Goal: Information Seeking & Learning: Learn about a topic

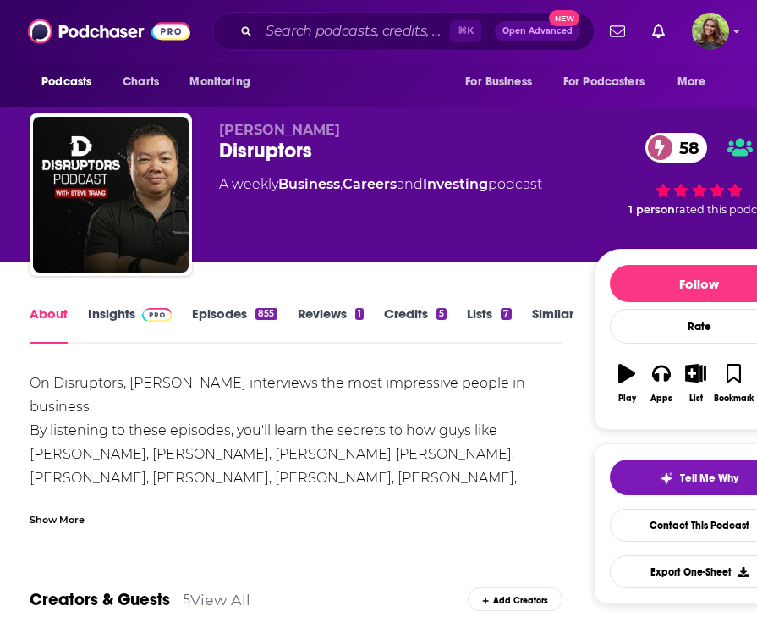
click at [268, 158] on div "Disruptors 58" at bounding box center [406, 150] width 374 height 25
copy div "Disruptors 58"
click at [114, 315] on link "Insights" at bounding box center [130, 325] width 84 height 39
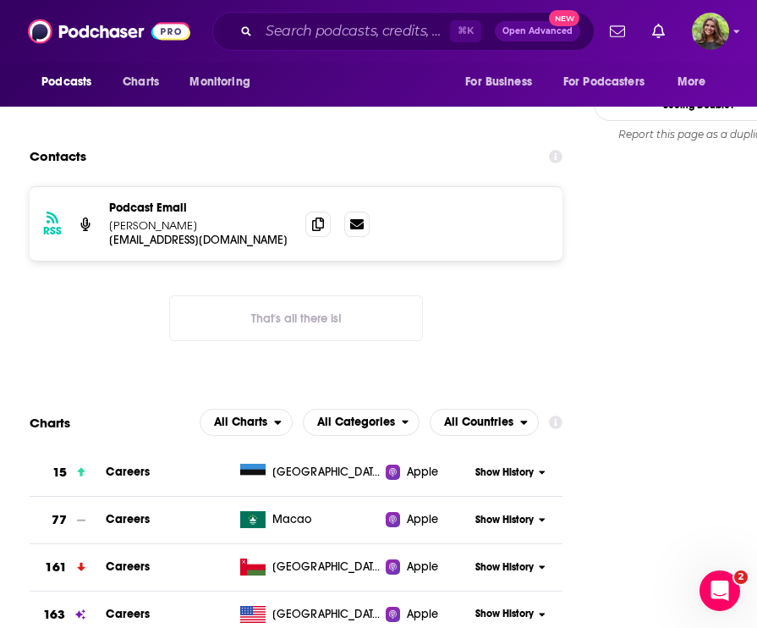
scroll to position [1545, 0]
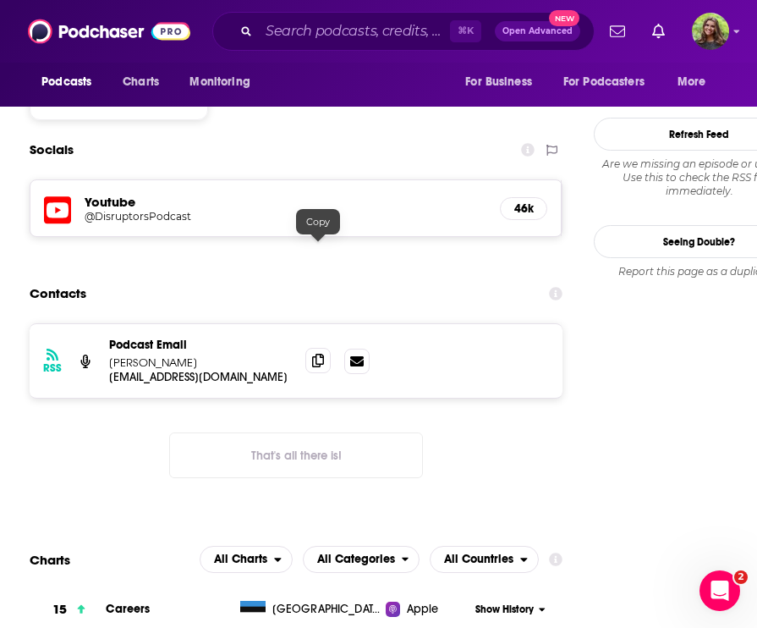
click at [326, 348] on span at bounding box center [318, 360] width 25 height 25
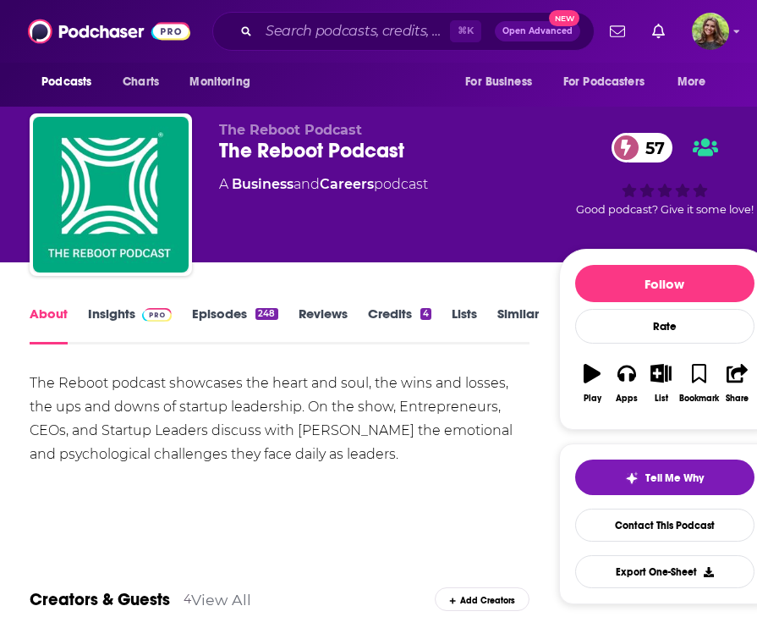
click at [311, 153] on div "The Reboot Podcast 57" at bounding box center [389, 150] width 340 height 25
copy div "The Reboot Podcast 57"
drag, startPoint x: 299, startPoint y: 430, endPoint x: 391, endPoint y: 437, distance: 92.5
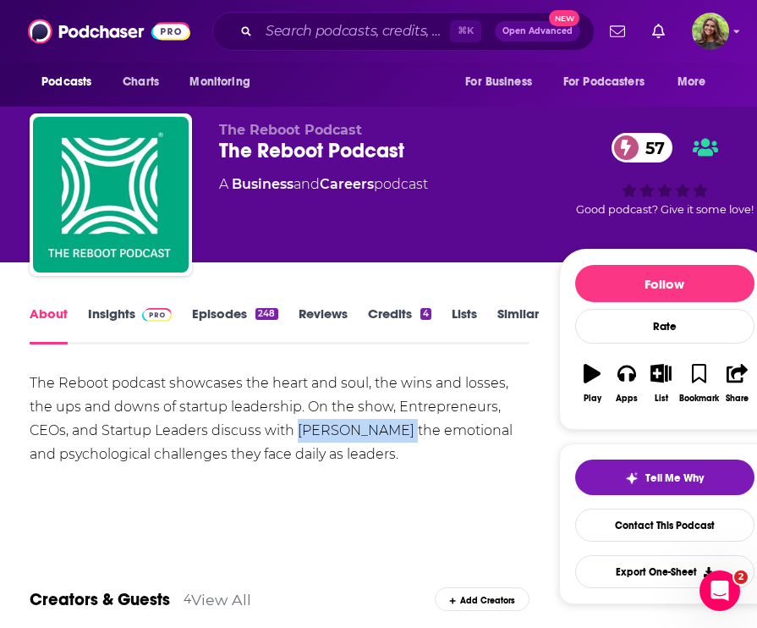
click at [391, 437] on div "The Reboot podcast showcases the heart and soul, the wins and losses, the ups a…" at bounding box center [280, 419] width 500 height 95
copy div "[PERSON_NAME]"
click at [233, 323] on link "Episodes 248" at bounding box center [234, 325] width 85 height 39
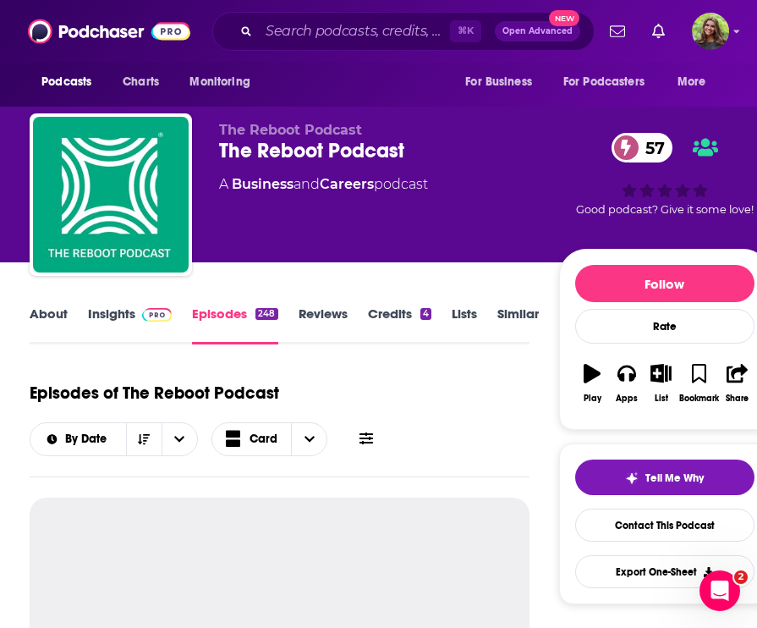
click at [58, 316] on link "About" at bounding box center [49, 325] width 38 height 39
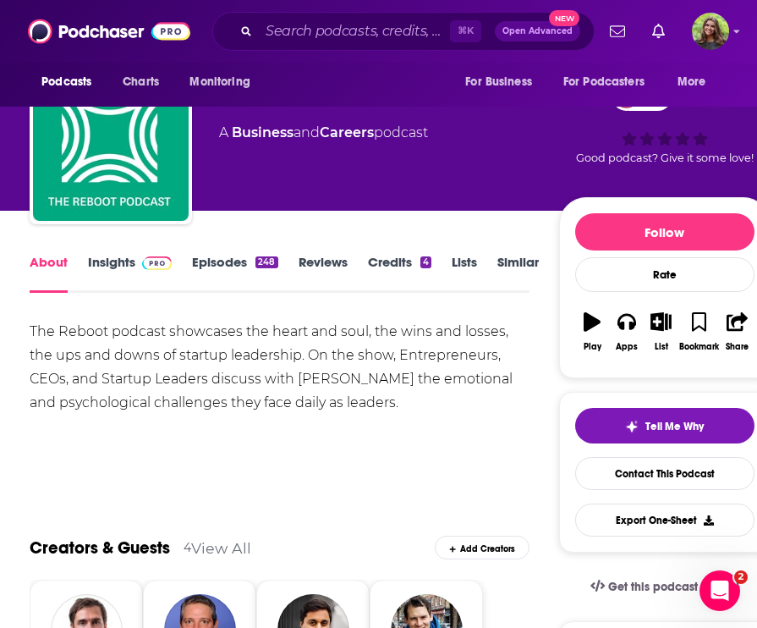
scroll to position [10, 0]
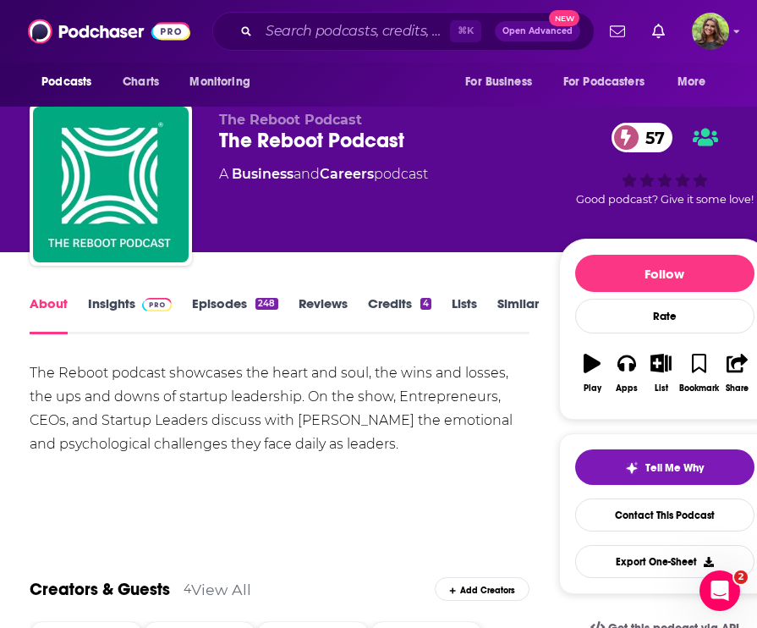
click at [212, 303] on link "Episodes 248" at bounding box center [234, 314] width 85 height 39
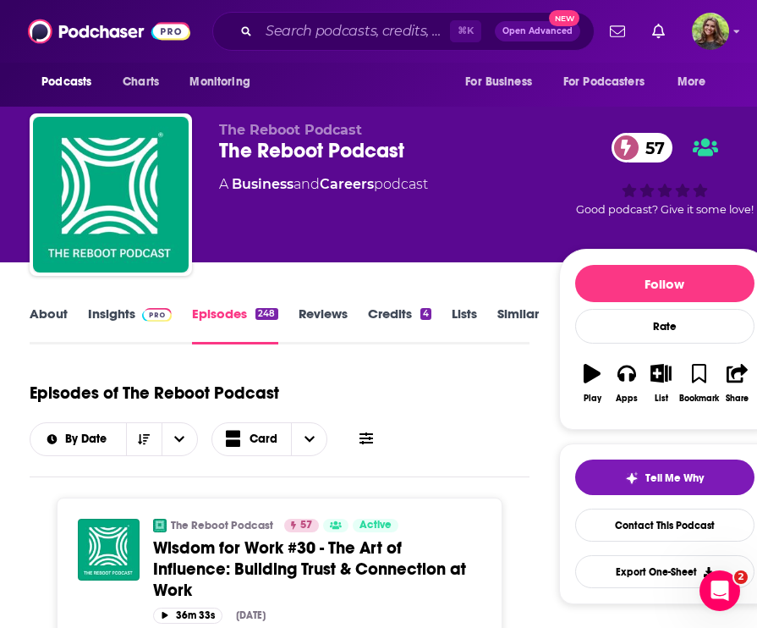
click at [212, 303] on div "About Insights Episodes 248 Reviews Credits 4 Lists Similar" at bounding box center [280, 323] width 500 height 41
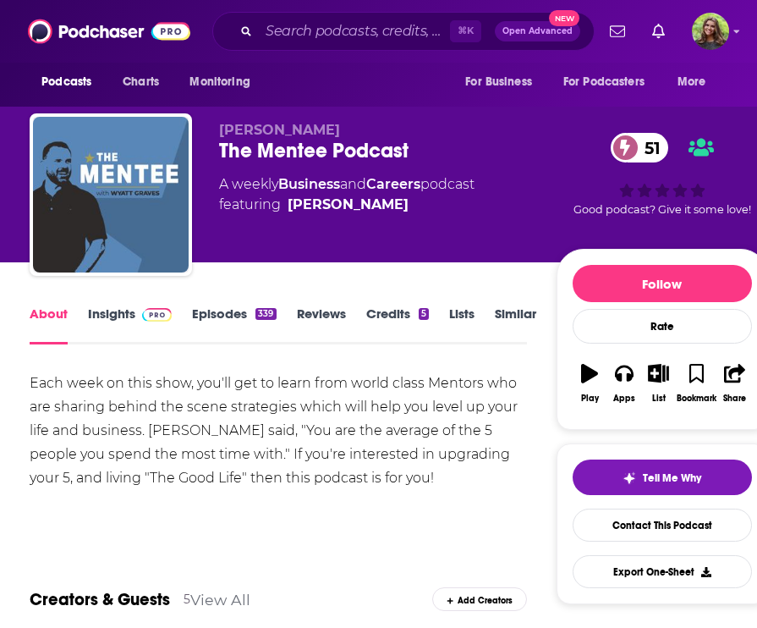
click at [303, 152] on div "The Mentee Podcast 51" at bounding box center [388, 150] width 338 height 25
copy div "The Mentee Podcast 51"
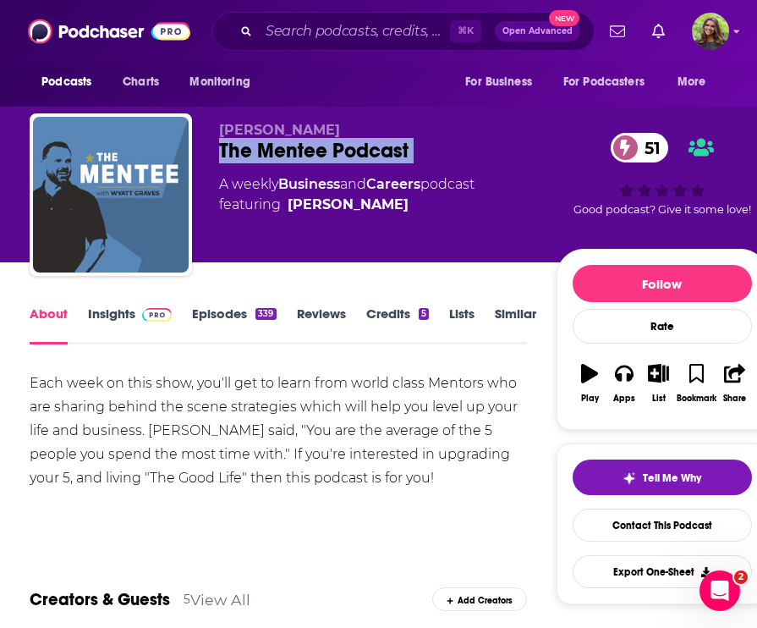
click at [110, 311] on link "Insights" at bounding box center [130, 325] width 84 height 39
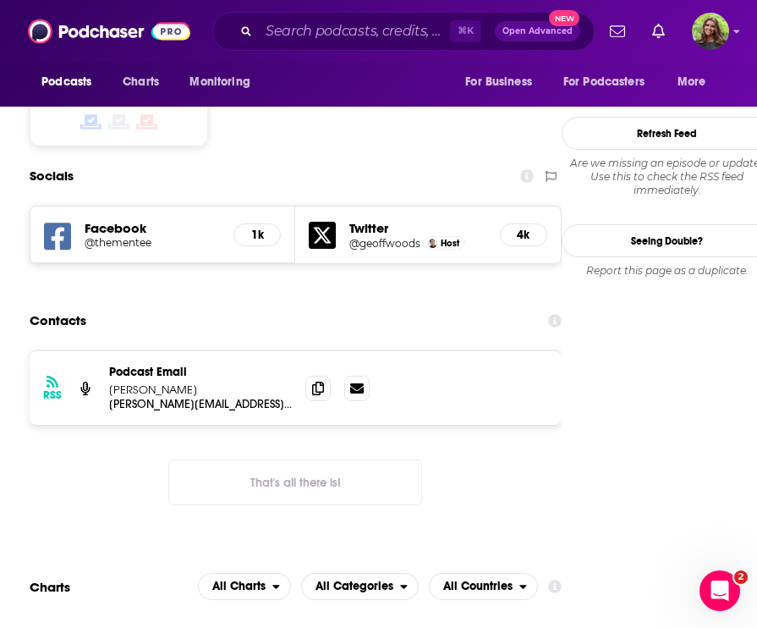
scroll to position [1445, 0]
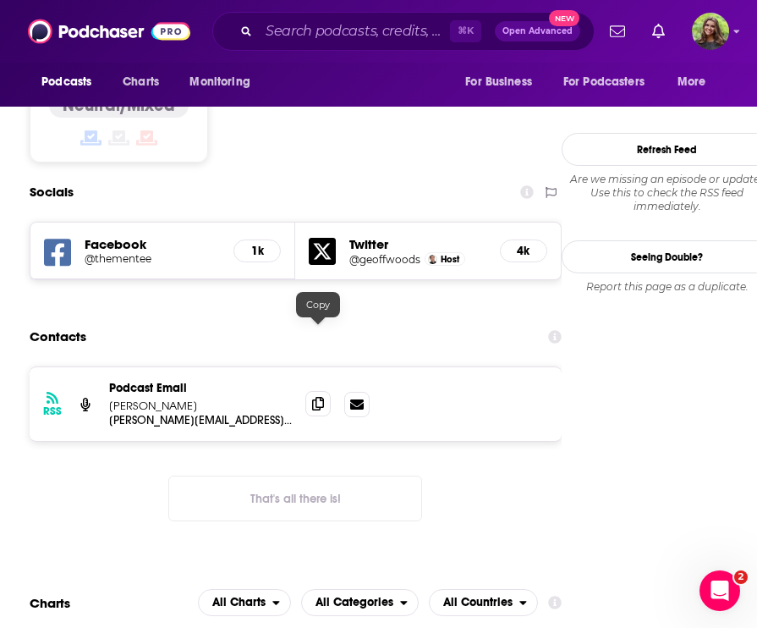
click at [318, 397] on icon at bounding box center [318, 404] width 12 height 14
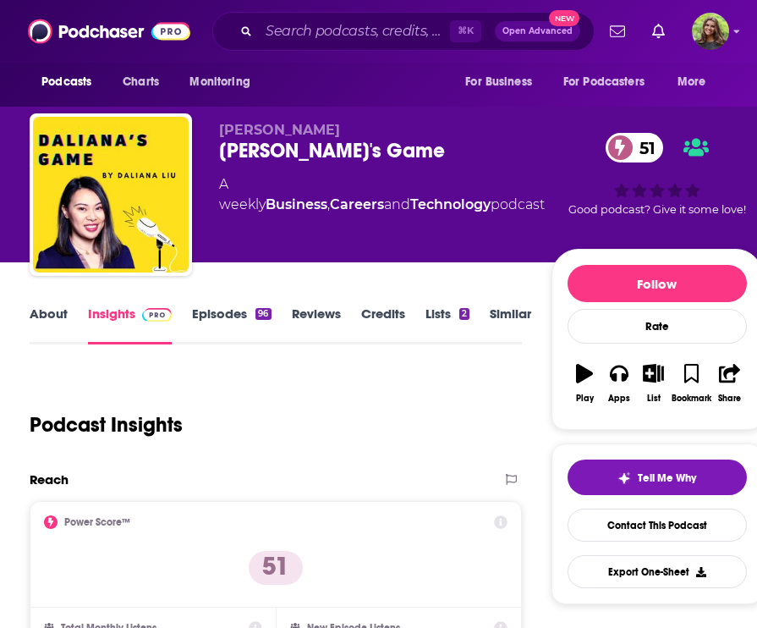
click at [306, 151] on div "Daliana's Game 51" at bounding box center [385, 150] width 333 height 25
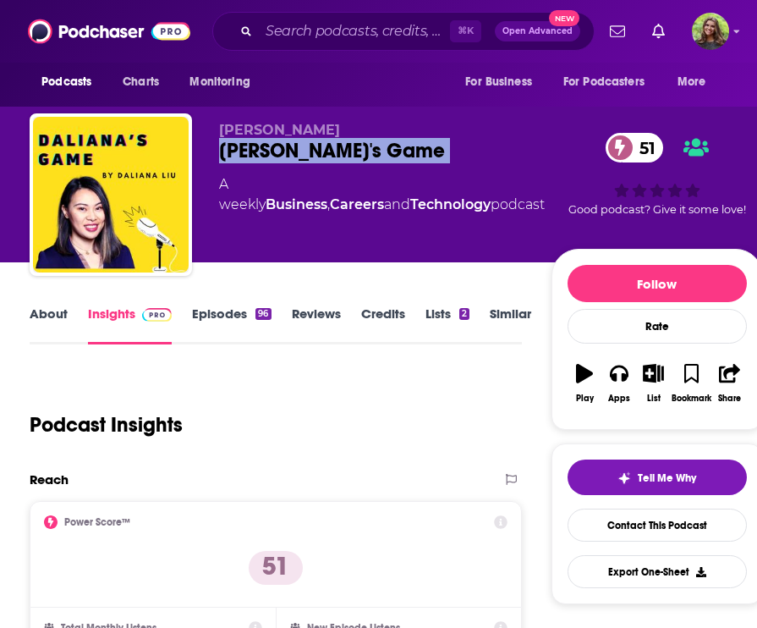
click at [306, 151] on div "Daliana's Game 51" at bounding box center [385, 150] width 333 height 25
copy div "Daliana's Game 51"
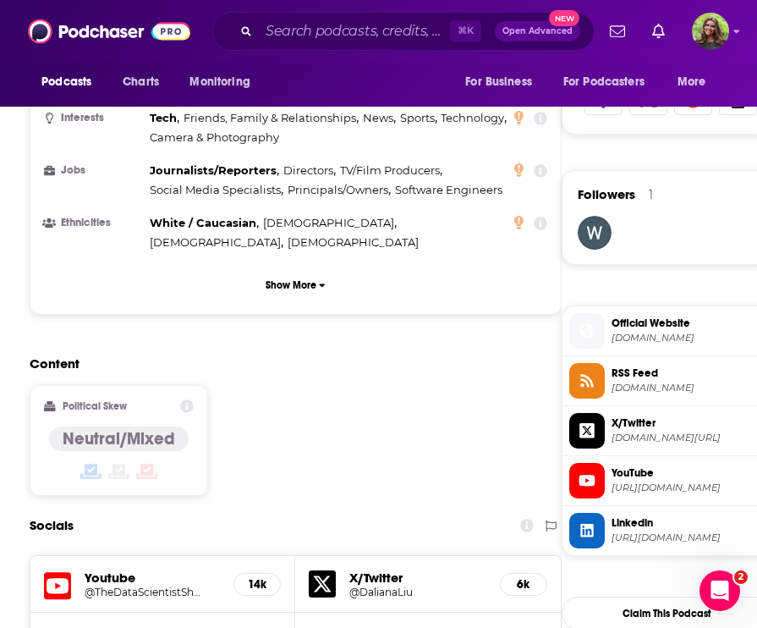
scroll to position [1401, 0]
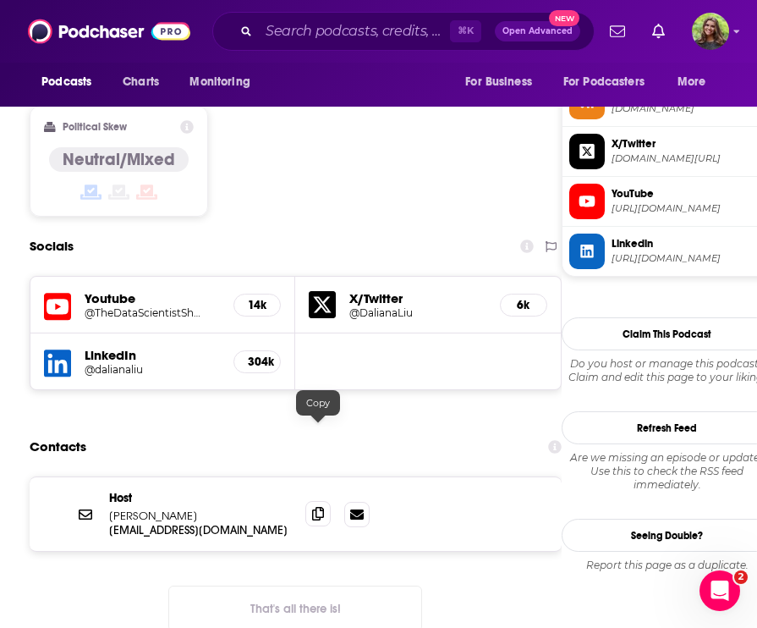
click at [319, 507] on icon at bounding box center [318, 514] width 12 height 14
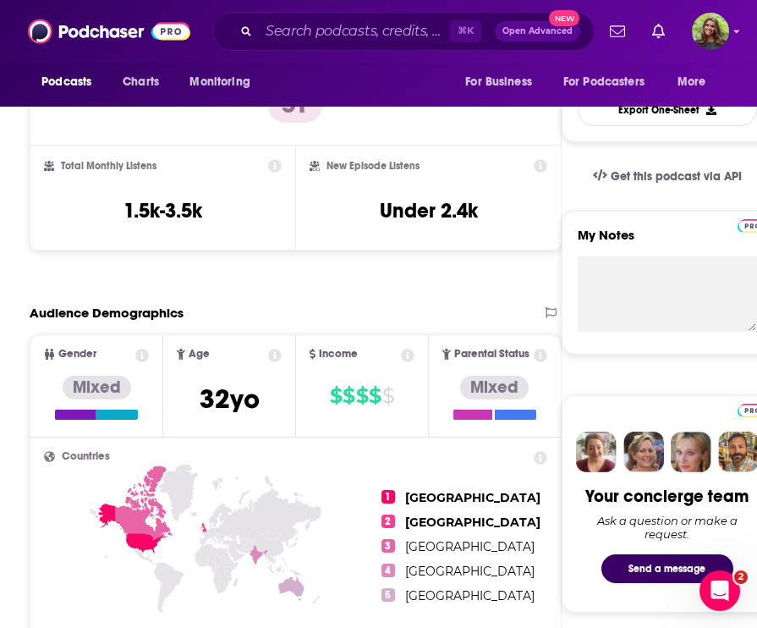
scroll to position [0, 0]
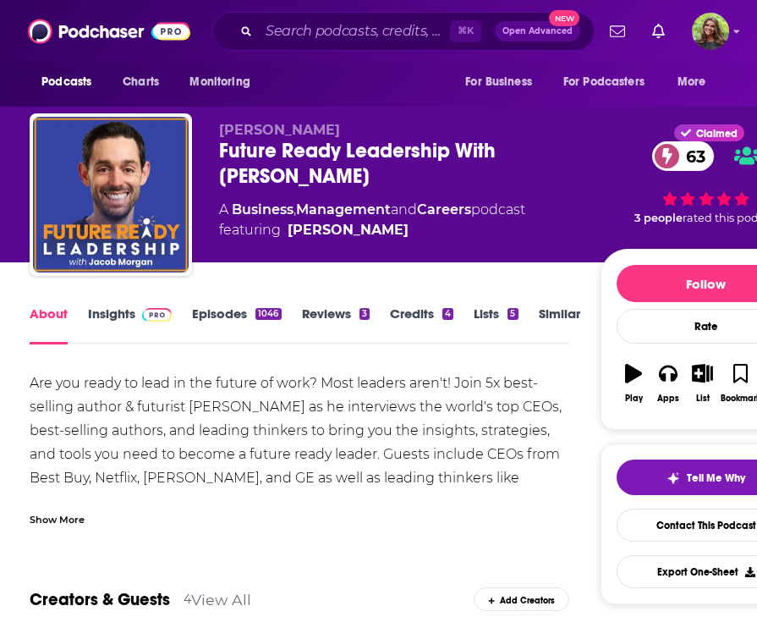
click at [358, 159] on div "Future Ready Leadership With Jacob Morgan 63" at bounding box center [409, 163] width 381 height 51
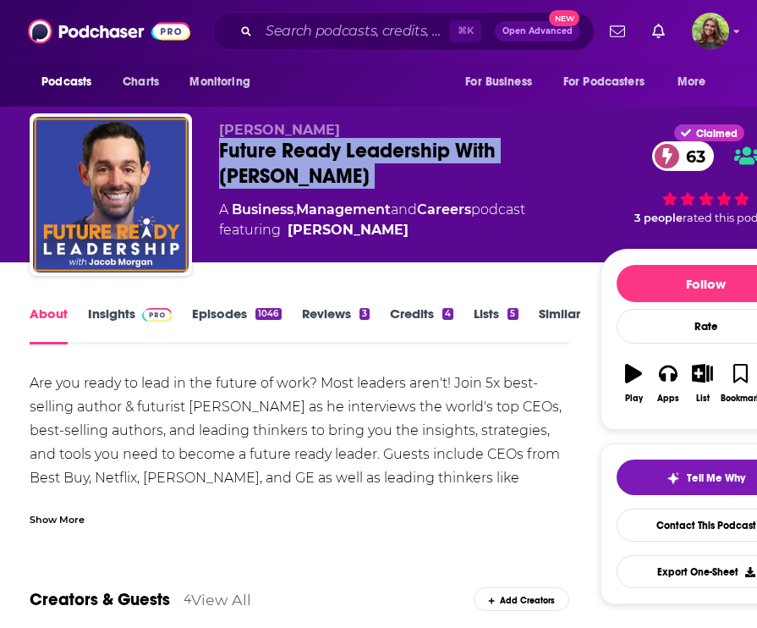
click at [358, 159] on div "Future Ready Leadership With Jacob Morgan 63" at bounding box center [409, 163] width 381 height 51
click at [159, 381] on div "Are you ready to lead in the future of work? Most leaders aren't! Join 5x best-…" at bounding box center [300, 526] width 540 height 308
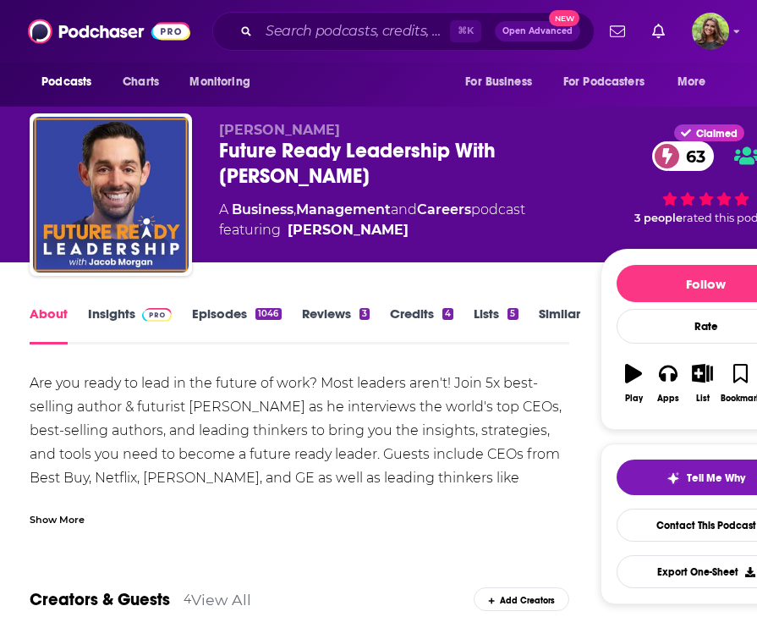
click at [105, 306] on link "Insights" at bounding box center [130, 325] width 84 height 39
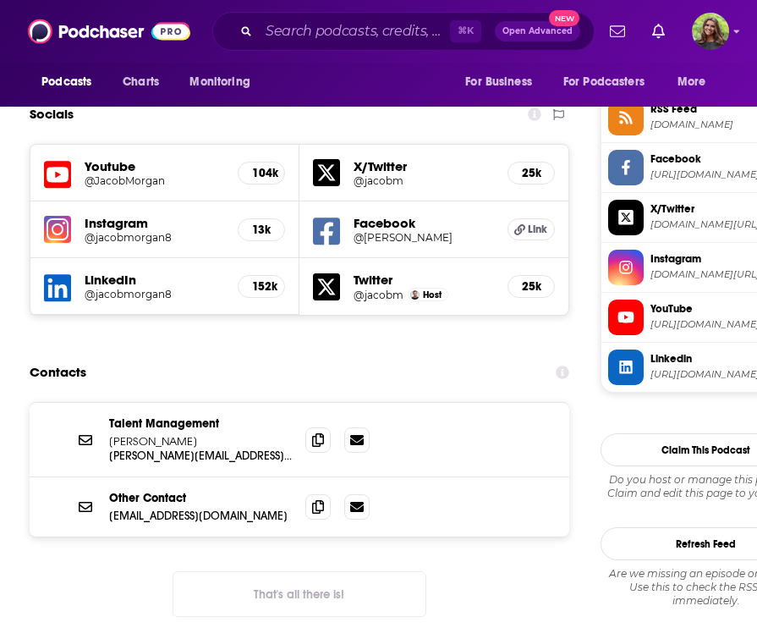
scroll to position [1563, 0]
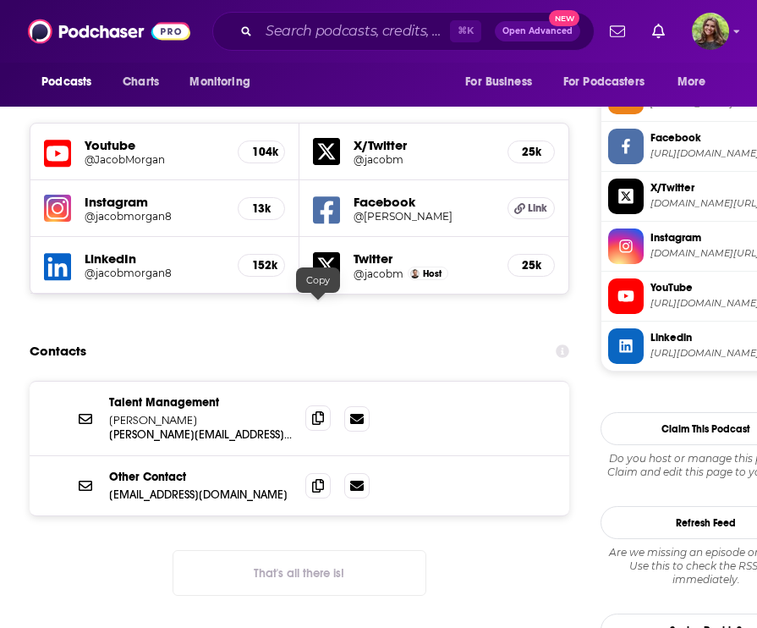
click at [309, 405] on span at bounding box center [318, 417] width 25 height 25
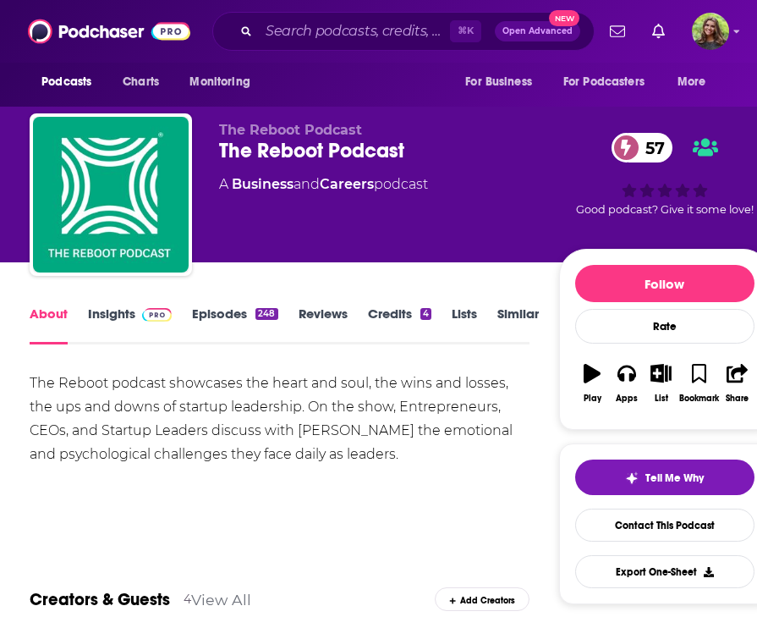
click at [103, 315] on link "Insights" at bounding box center [130, 325] width 84 height 39
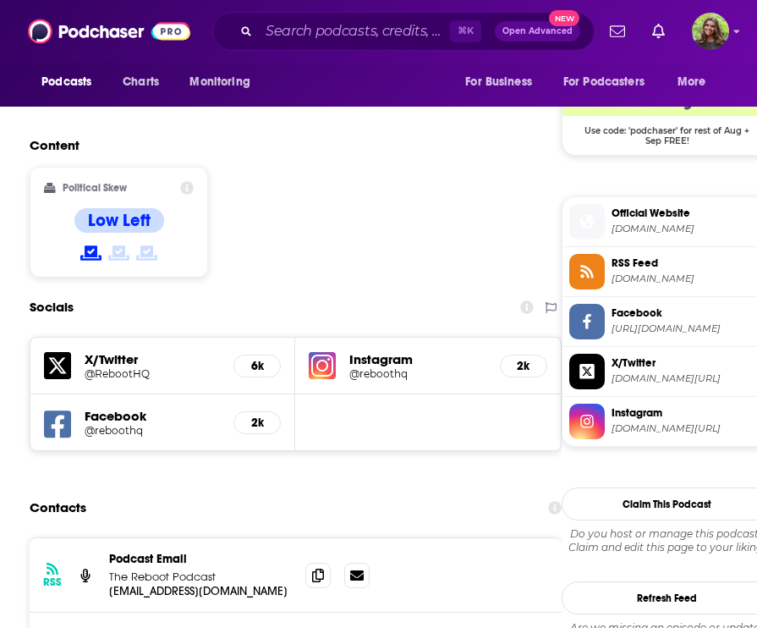
scroll to position [1389, 0]
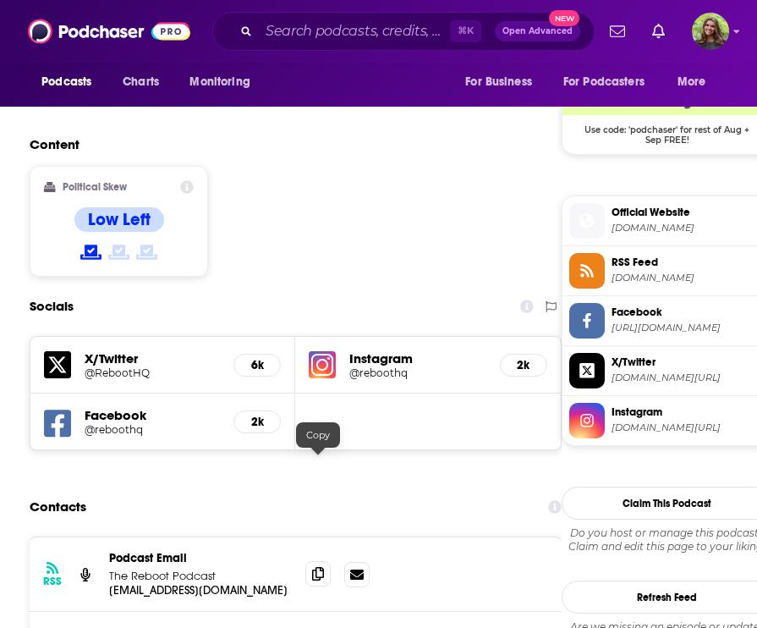
click at [322, 567] on icon at bounding box center [318, 574] width 12 height 14
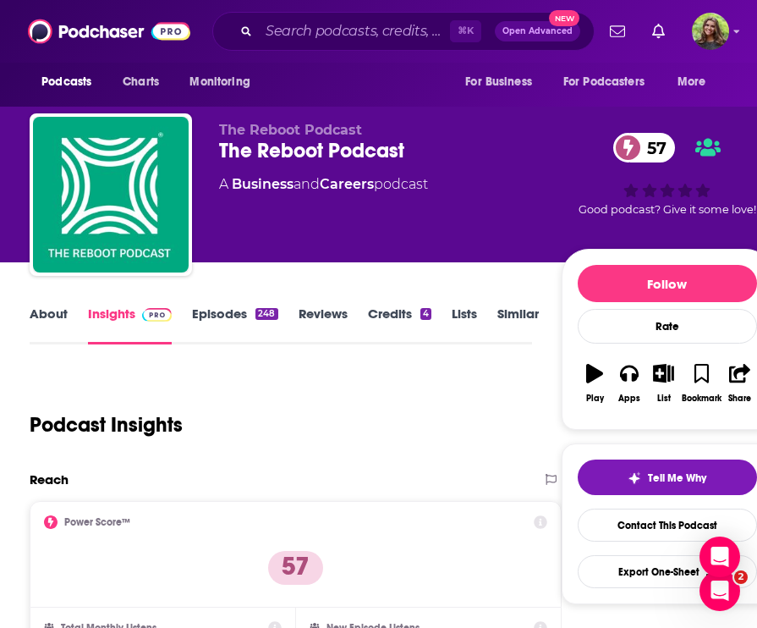
scroll to position [0, 0]
click at [52, 320] on link "About" at bounding box center [49, 325] width 38 height 39
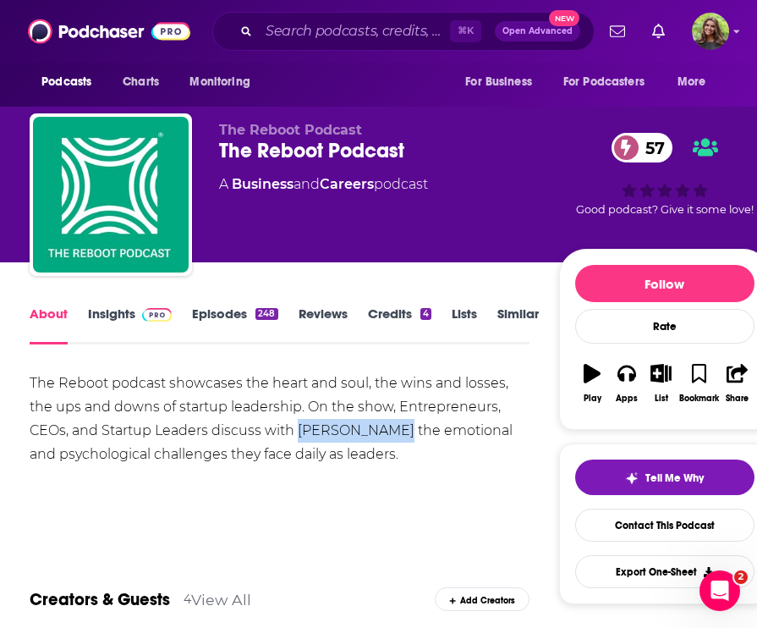
drag, startPoint x: 297, startPoint y: 431, endPoint x: 388, endPoint y: 433, distance: 90.6
click at [388, 433] on div "The Reboot podcast showcases the heart and soul, the wins and losses, the ups a…" at bounding box center [280, 419] width 500 height 95
copy div "[PERSON_NAME]"
